Goal: Information Seeking & Learning: Learn about a topic

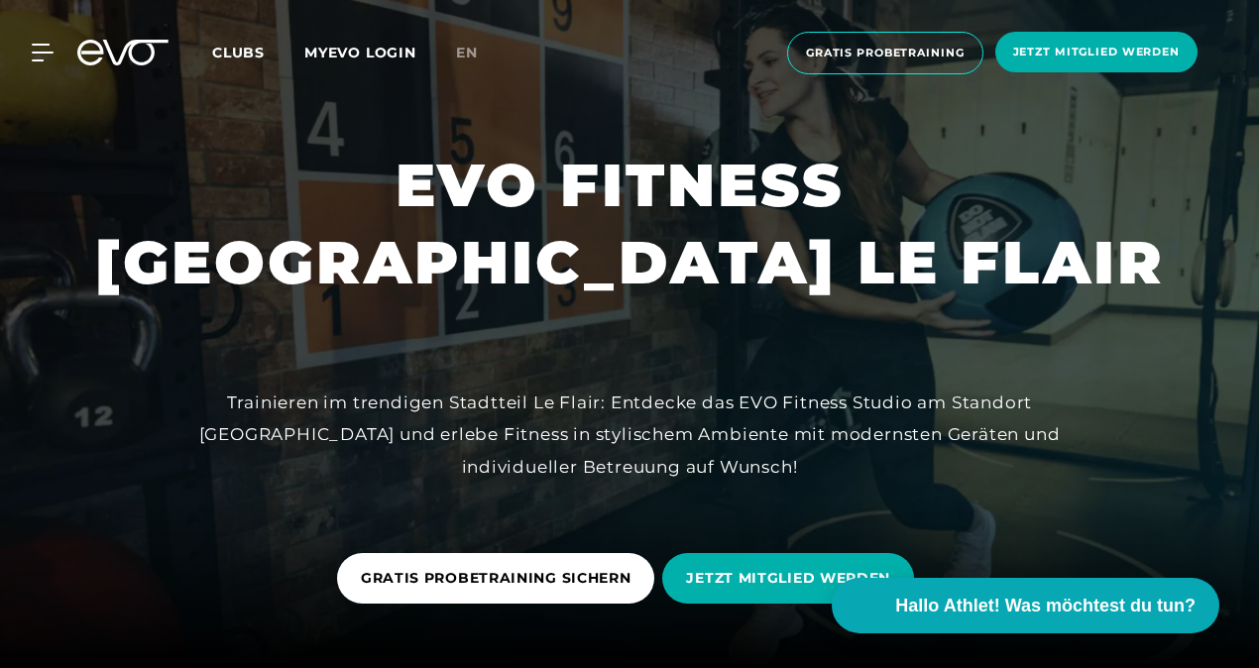
click at [358, 51] on link "MYEVO LOGIN" at bounding box center [360, 53] width 112 height 18
click at [37, 51] on icon at bounding box center [46, 53] width 29 height 18
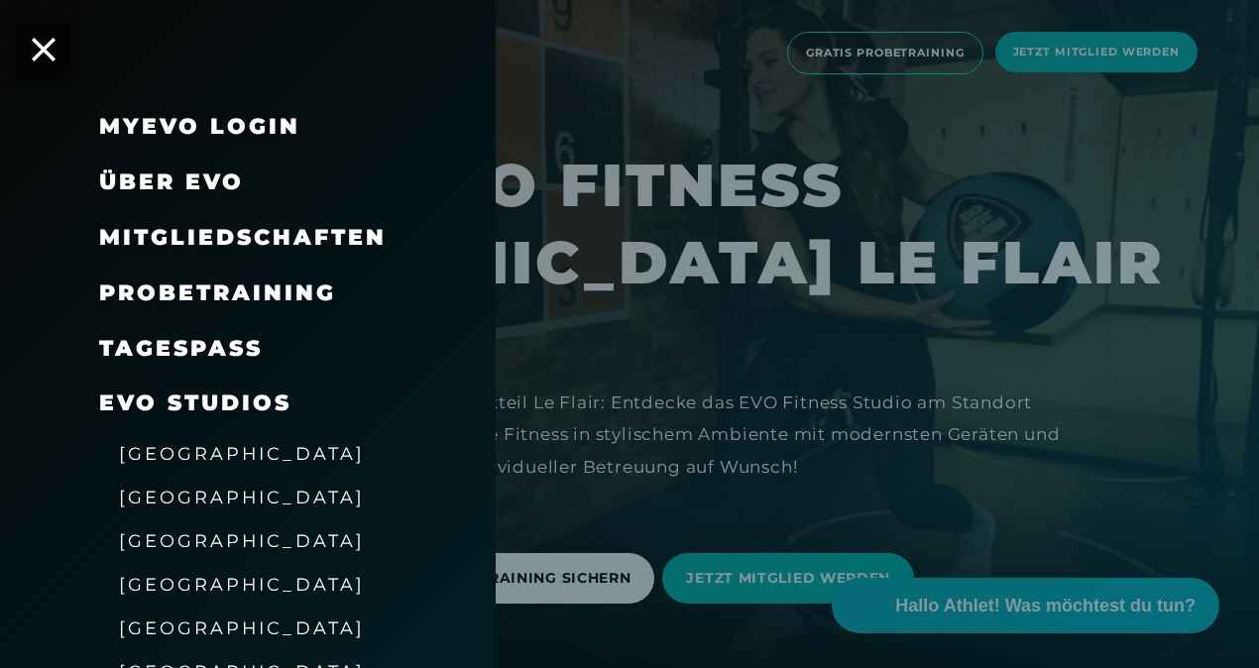
click at [343, 232] on span "Mitgliedschaften" at bounding box center [243, 237] width 288 height 27
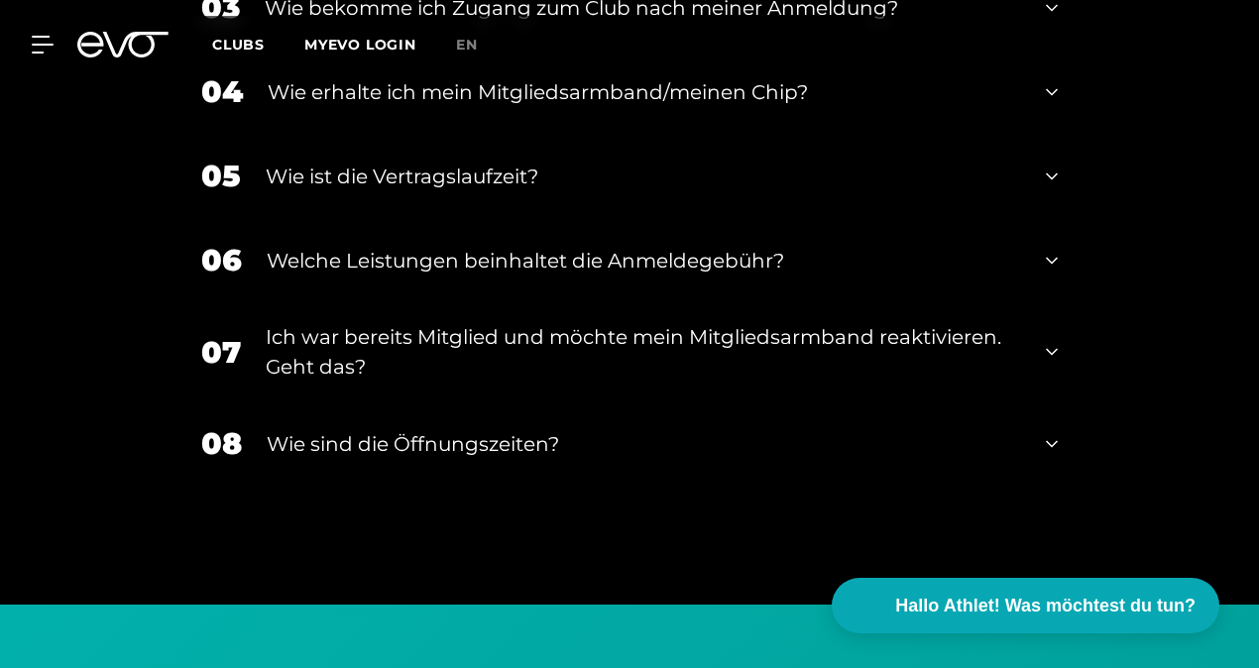
scroll to position [2469, 0]
click at [976, 331] on div "Ich war bereits Mitglied und möchte mein Mitgliedsarmband reaktivieren. Geht da…" at bounding box center [644, 350] width 756 height 59
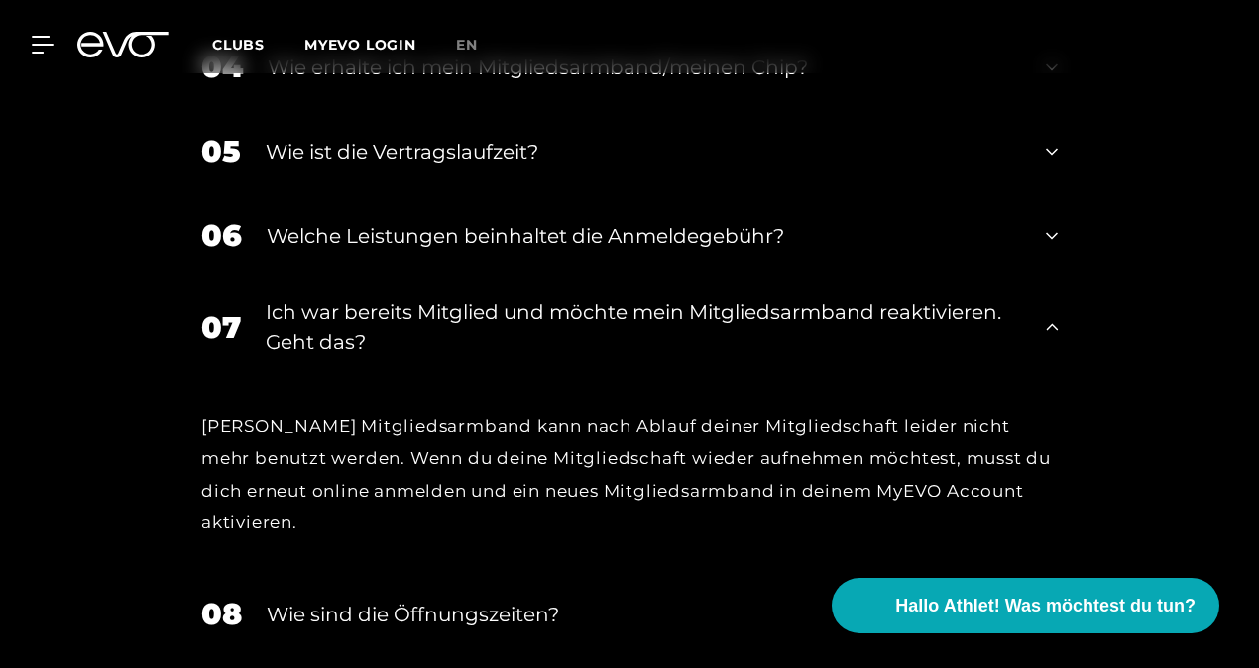
scroll to position [2494, 0]
click at [989, 311] on div "Ich war bereits Mitglied und möchte mein Mitgliedsarmband reaktivieren. Geht da…" at bounding box center [644, 325] width 756 height 59
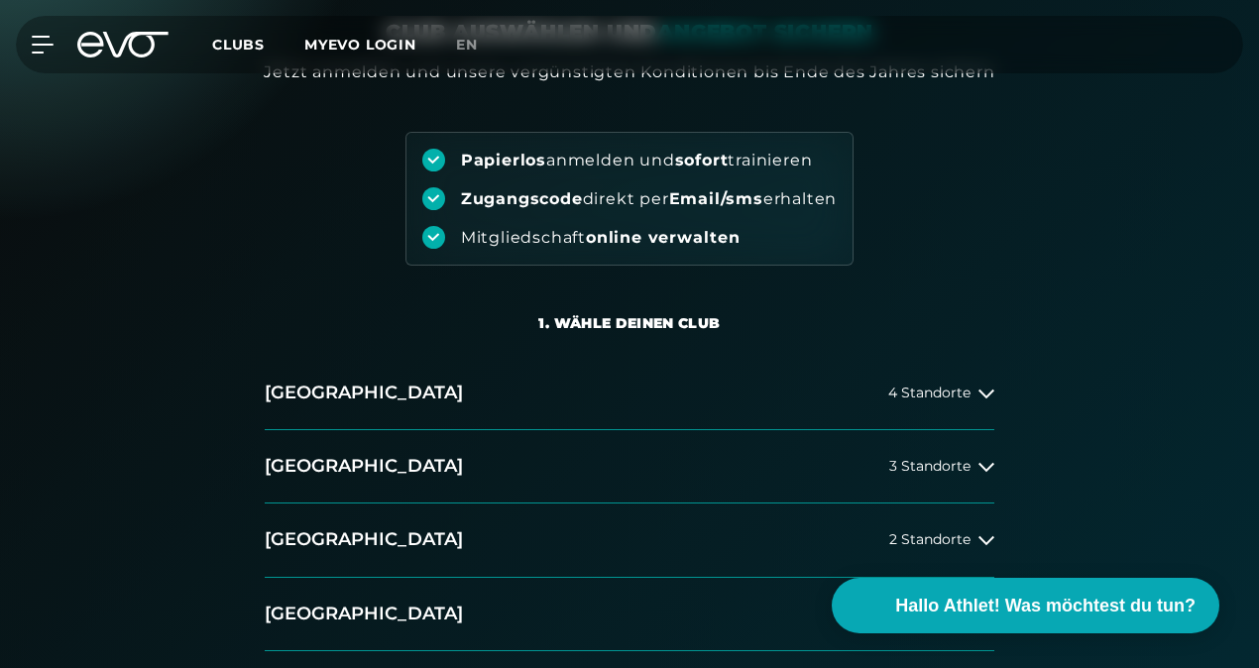
scroll to position [0, 0]
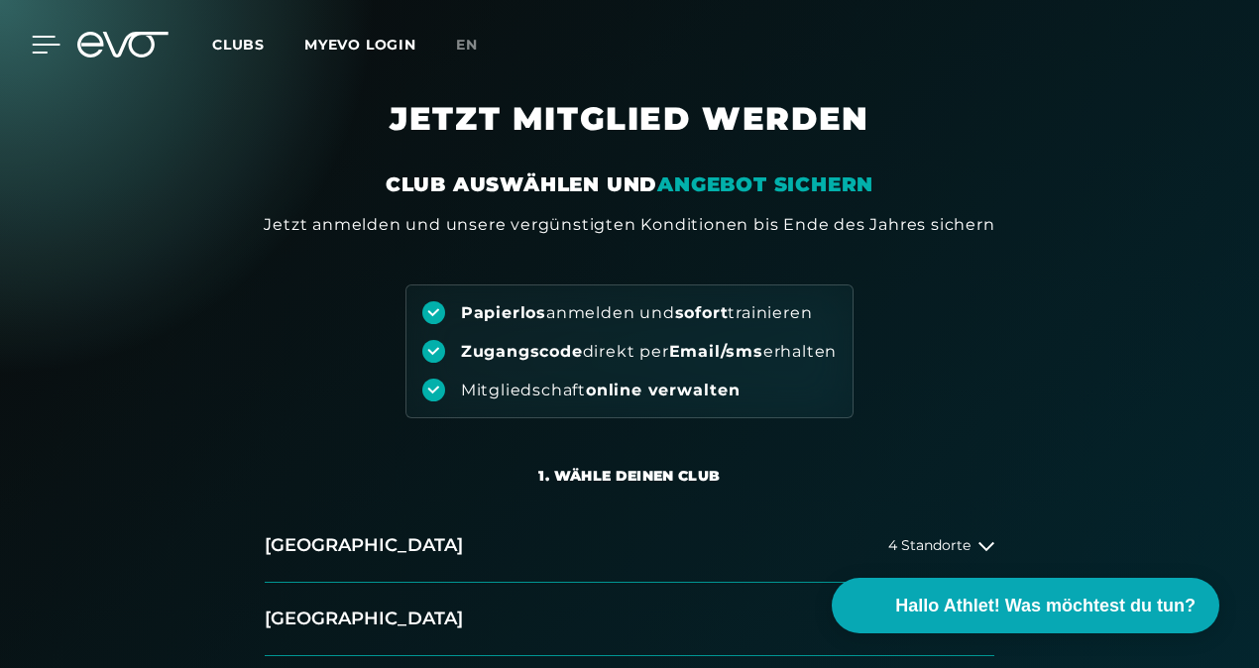
click at [36, 48] on icon at bounding box center [46, 45] width 29 height 18
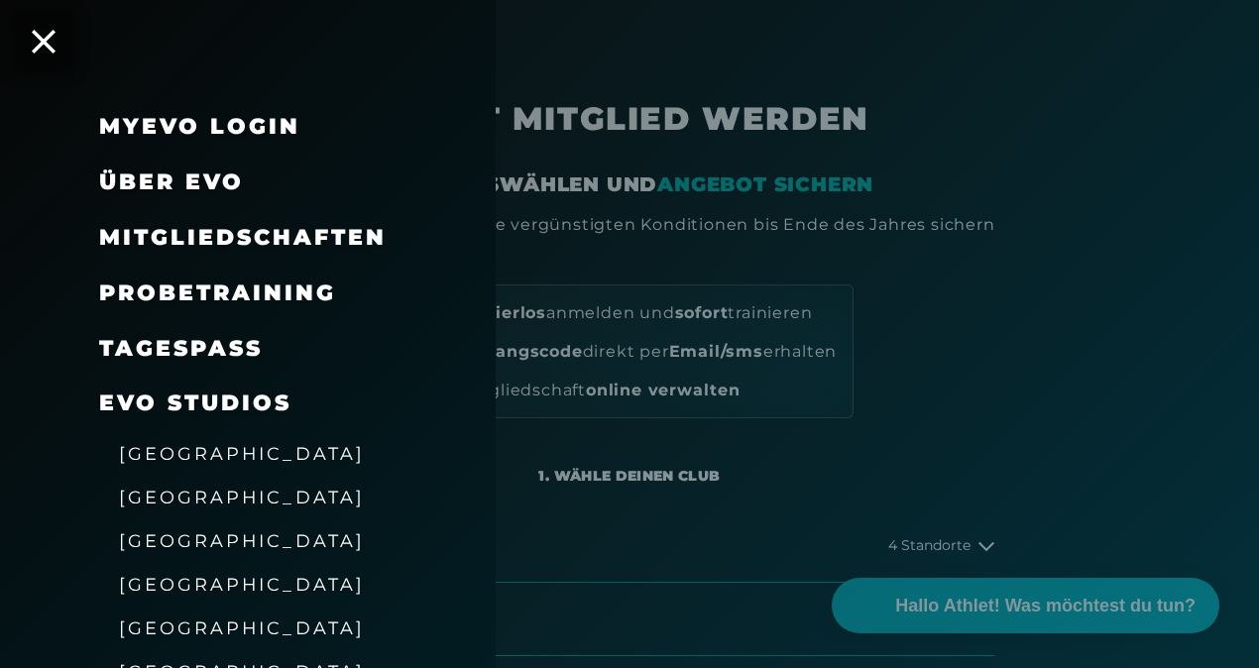
click at [385, 418] on div "EVO Studios" at bounding box center [272, 404] width 347 height 56
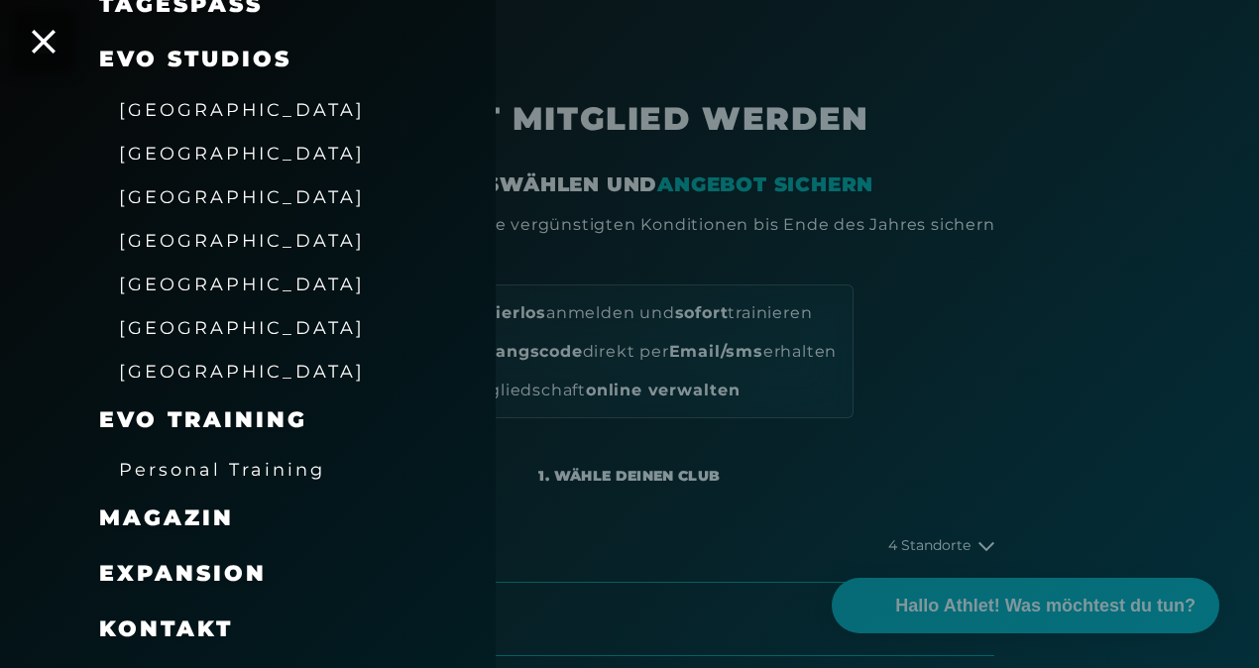
scroll to position [389, 0]
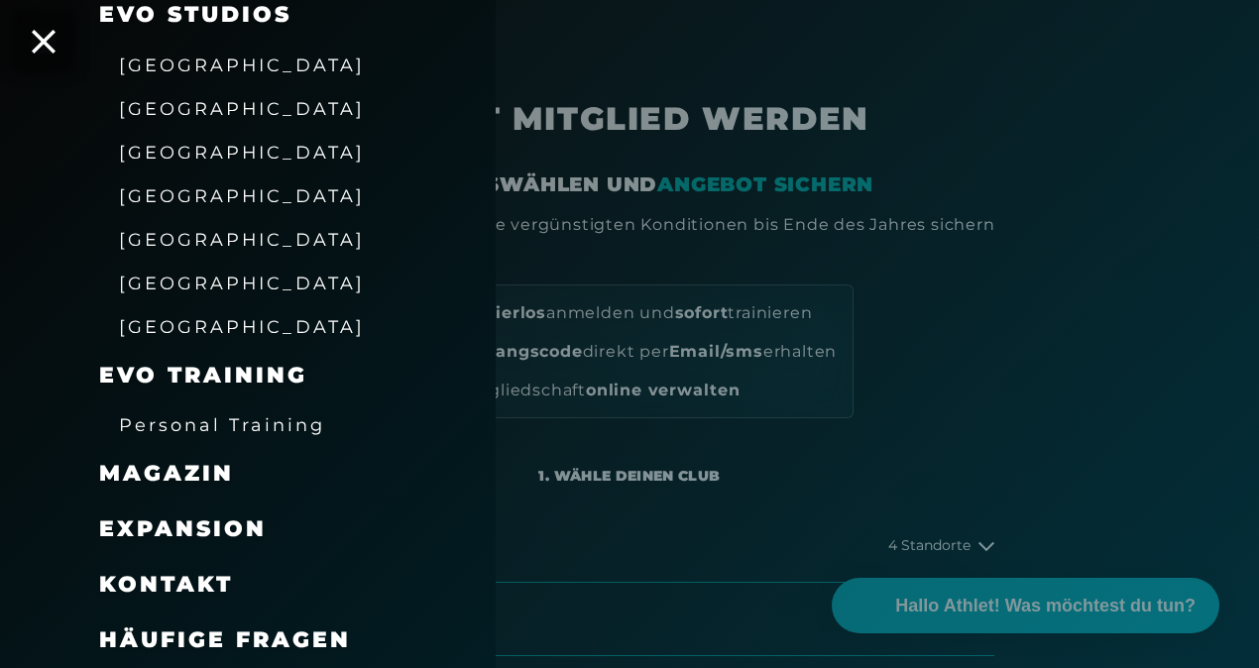
click at [328, 631] on span "Häufige Fragen" at bounding box center [225, 640] width 252 height 27
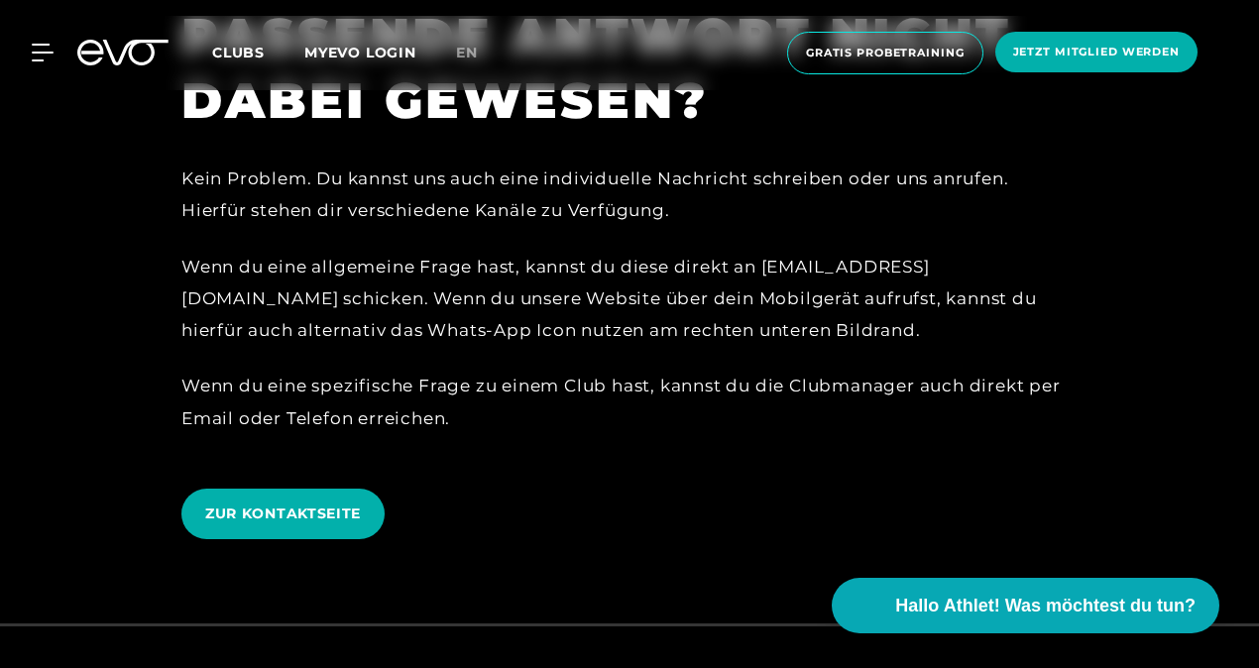
scroll to position [4466, 0]
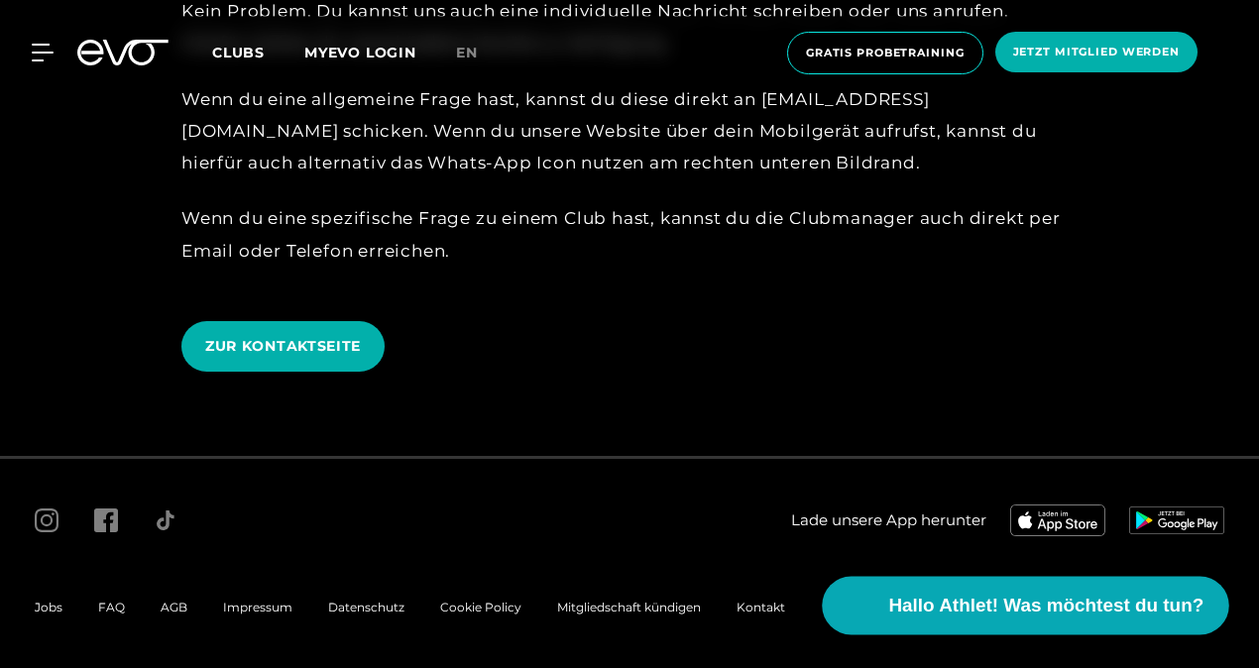
click at [1067, 623] on button "Hallo Athlet! Was möchtest du tun?" at bounding box center [1026, 606] width 407 height 59
